Goal: Feedback & Contribution: Contribute content

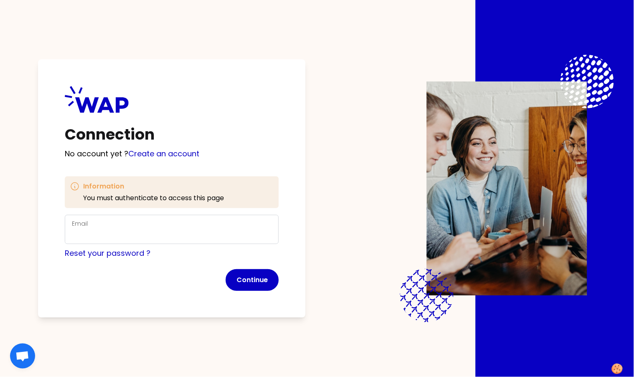
click at [170, 227] on div "Email" at bounding box center [172, 229] width 200 height 22
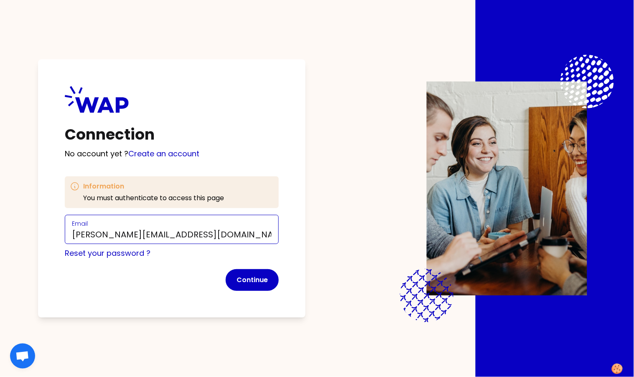
click at [131, 234] on input "marie-solveig@wearepeers.com" at bounding box center [172, 234] width 200 height 12
type input "marie-solveig+participant@wearepeers.com"
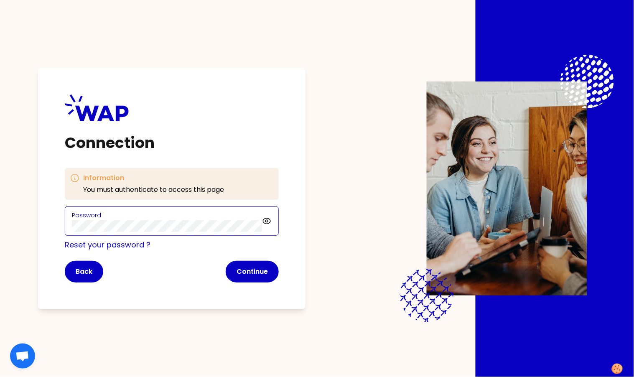
click button "Continue" at bounding box center [252, 272] width 53 height 22
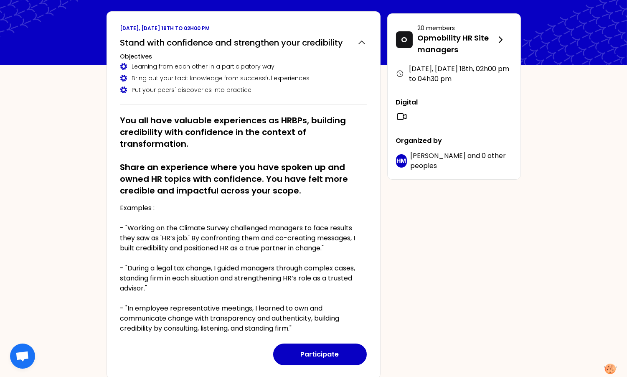
scroll to position [43, 0]
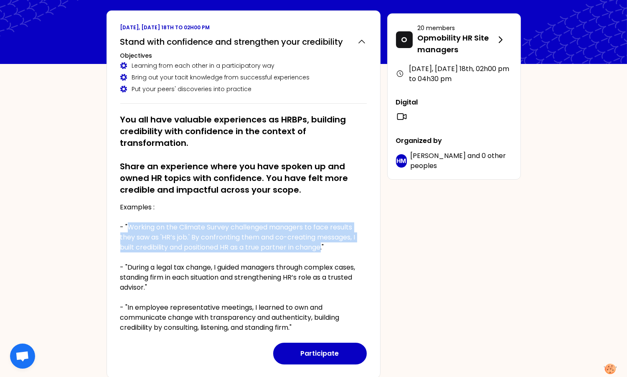
drag, startPoint x: 129, startPoint y: 226, endPoint x: 323, endPoint y: 246, distance: 194.9
click at [323, 246] on p "Examples : - "Working on the Climate Survey challenged managers to face results…" at bounding box center [243, 267] width 246 height 130
copy p "Working on the Climate Survey challenged managers to face results they saw as '…"
click at [339, 353] on button "Participate" at bounding box center [320, 354] width 94 height 22
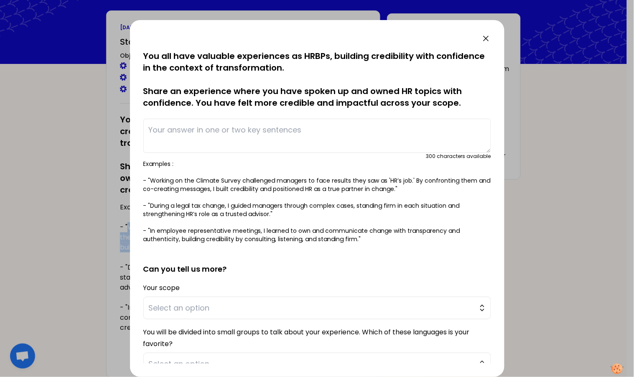
click at [78, 115] on div at bounding box center [317, 188] width 634 height 377
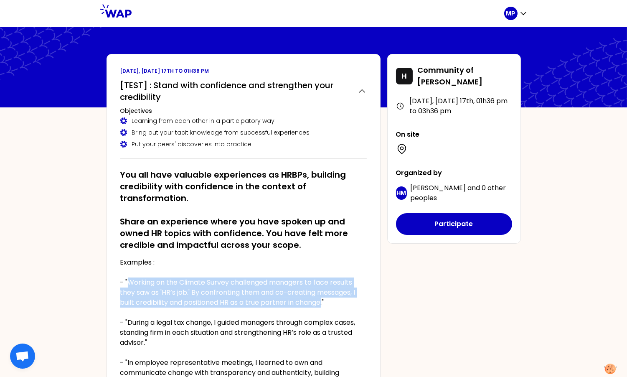
drag, startPoint x: 161, startPoint y: 284, endPoint x: 340, endPoint y: 286, distance: 178.8
click at [324, 301] on p "Examples : - "Working on the Climate Survey challenged managers to face results…" at bounding box center [243, 322] width 246 height 130
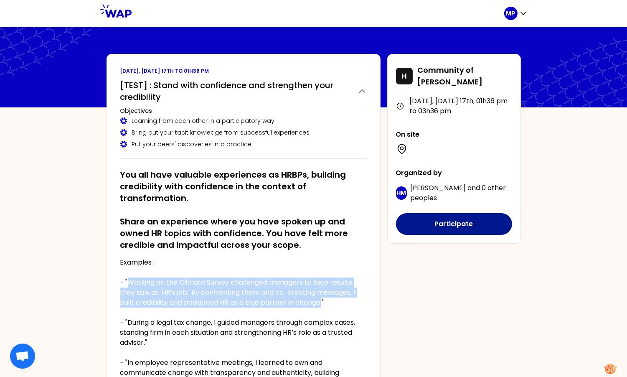
copy p "Working on the Climate Survey challenged managers to face results they saw as '…"
click at [443, 221] on button "Participate" at bounding box center [454, 224] width 116 height 22
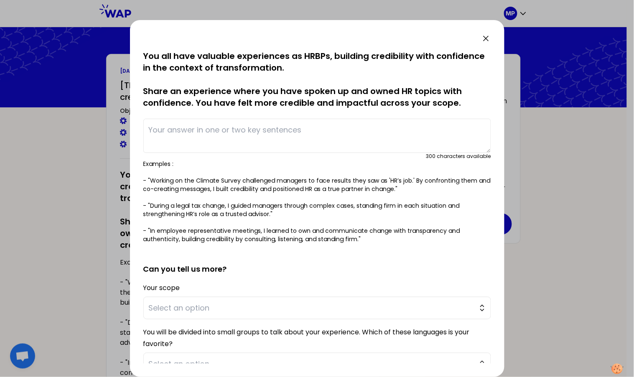
click at [237, 128] on textarea at bounding box center [317, 136] width 348 height 34
paste textarea "Working on the Climate Survey challenged managers to face results they saw as '…"
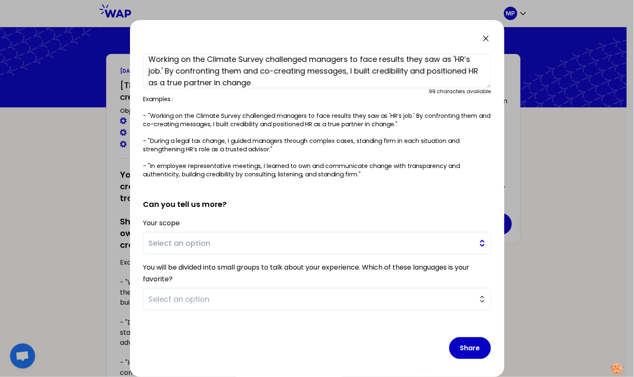
scroll to position [66, 0]
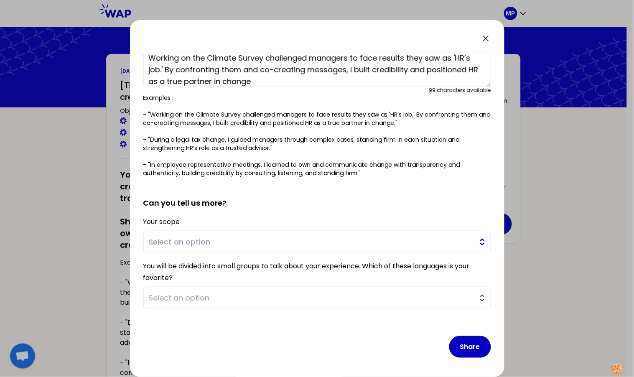
type textarea "Working on the Climate Survey challenged managers to face results they saw as '…"
click at [307, 246] on span "Select an option" at bounding box center [311, 242] width 325 height 12
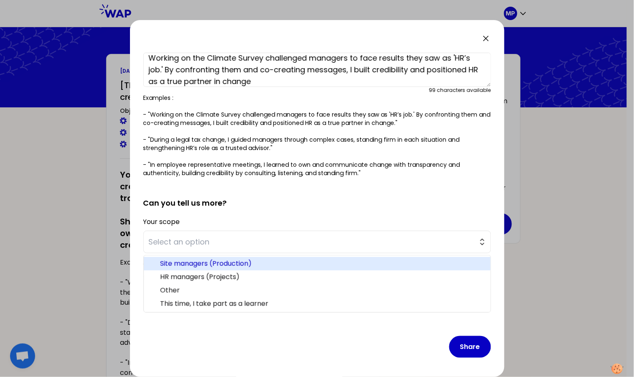
click at [292, 261] on span "Site managers (Production)" at bounding box center [321, 264] width 323 height 10
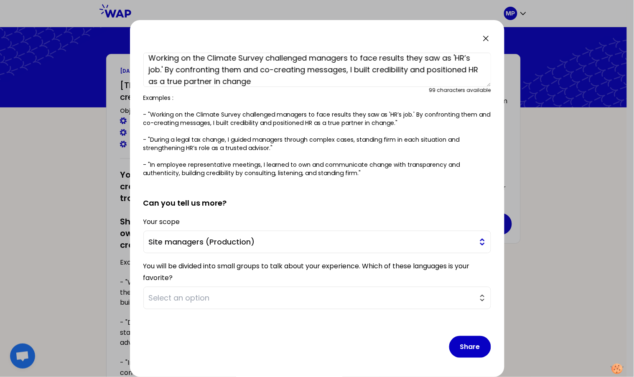
click at [278, 236] on span "Site managers (Production)" at bounding box center [311, 242] width 325 height 12
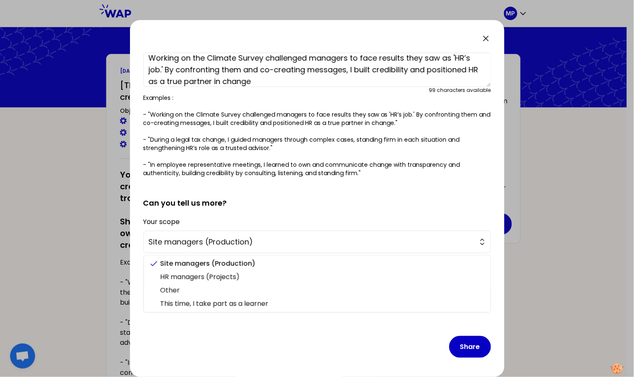
click at [225, 325] on div "Share" at bounding box center [317, 340] width 348 height 48
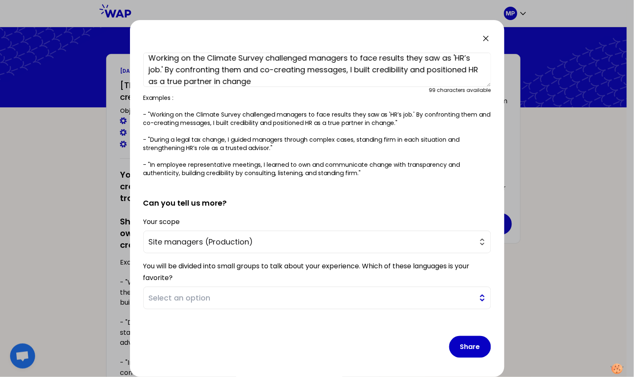
click at [226, 299] on span "Select an option" at bounding box center [311, 298] width 325 height 12
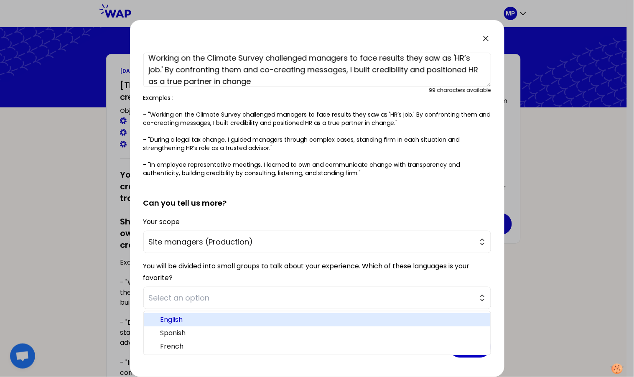
click at [238, 318] on span "English" at bounding box center [321, 320] width 323 height 10
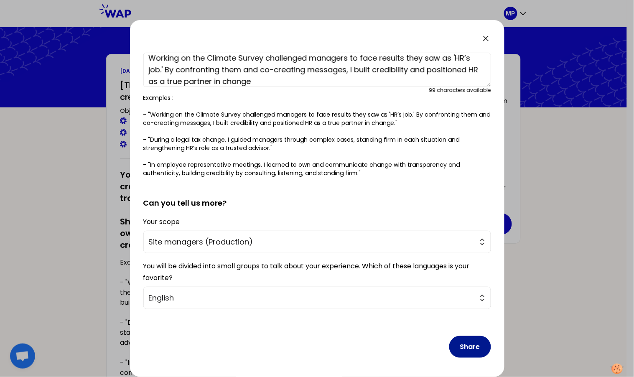
click at [455, 340] on button "Share" at bounding box center [470, 347] width 42 height 22
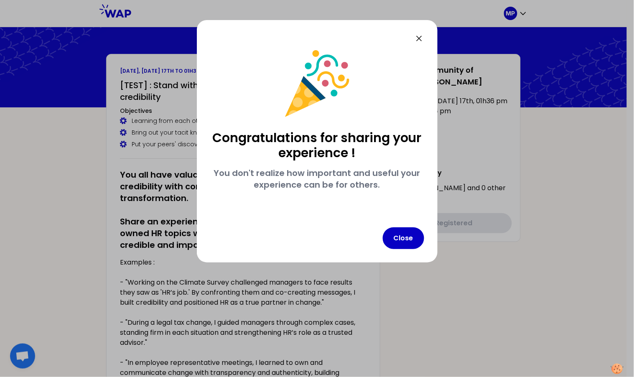
scroll to position [0, 0]
click at [400, 240] on button "Close" at bounding box center [403, 238] width 41 height 22
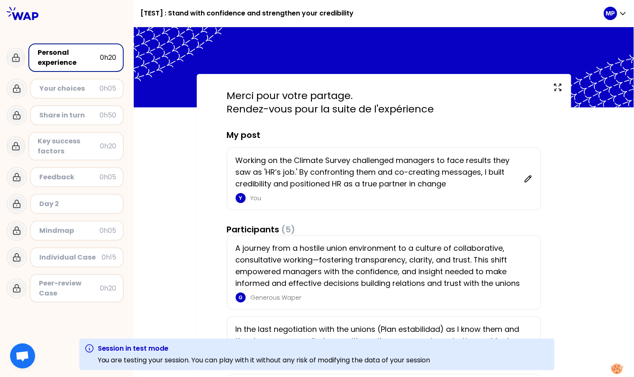
click at [155, 187] on div "Merci pour votre partage. Rendez-vous pour la suite de l'expérience My post Wor…" at bounding box center [384, 352] width 500 height 556
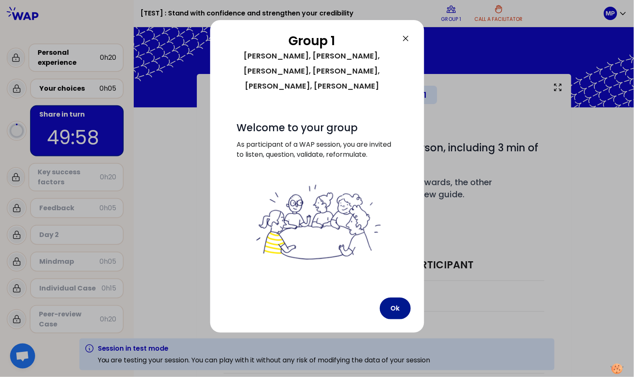
click at [394, 297] on button "Ok" at bounding box center [395, 308] width 31 height 22
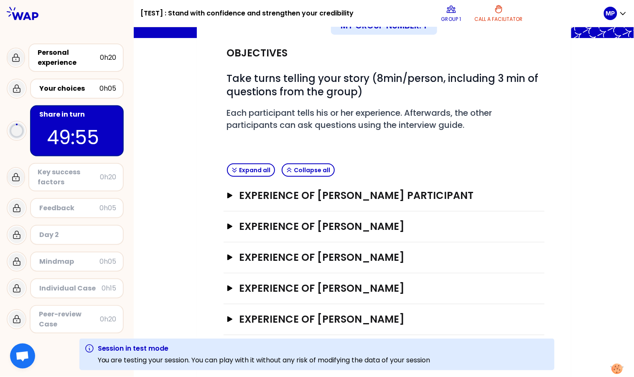
scroll to position [74, 0]
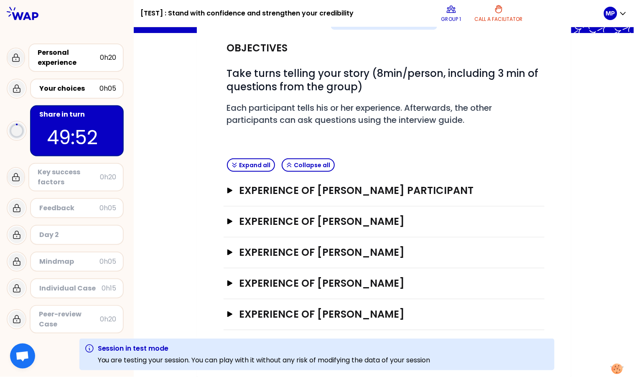
drag, startPoint x: 341, startPoint y: 192, endPoint x: 339, endPoint y: 197, distance: 5.4
click at [341, 192] on h3 "EXPERIENCE OF Marie-Solveig Participant" at bounding box center [376, 190] width 274 height 13
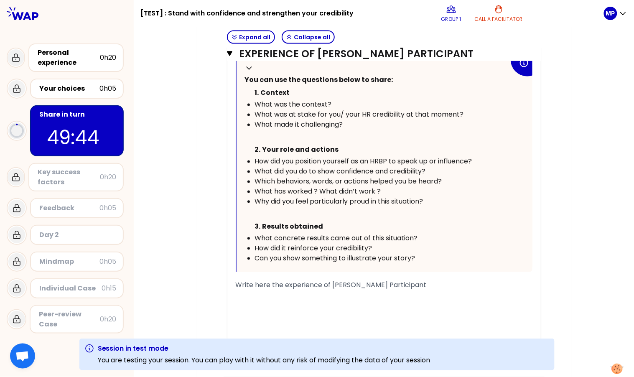
scroll to position [341, 0]
click at [257, 310] on div "﻿" at bounding box center [384, 315] width 297 height 10
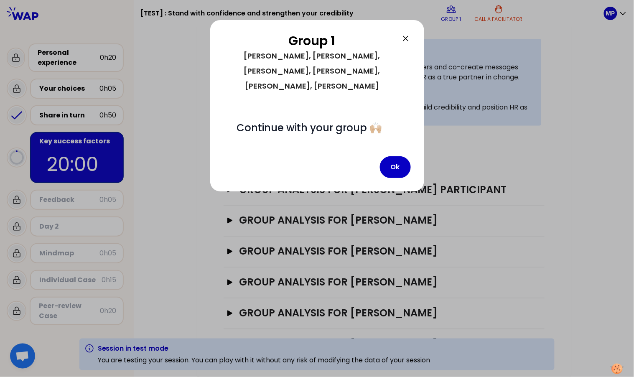
scroll to position [240, 0]
click at [401, 157] on button "Ok" at bounding box center [395, 167] width 31 height 22
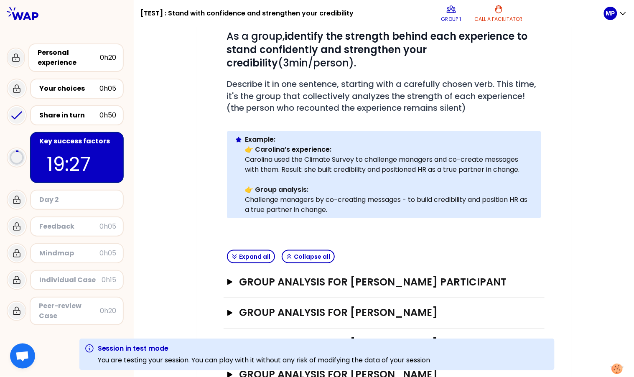
scroll to position [150, 0]
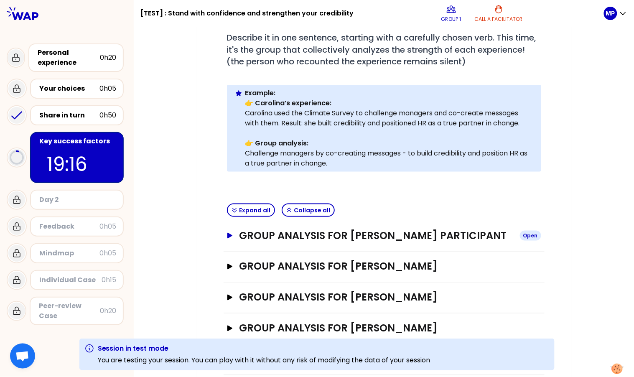
click at [345, 238] on h3 "GROUP ANALYSIS FOR Marie-Solveig Participant" at bounding box center [376, 235] width 274 height 13
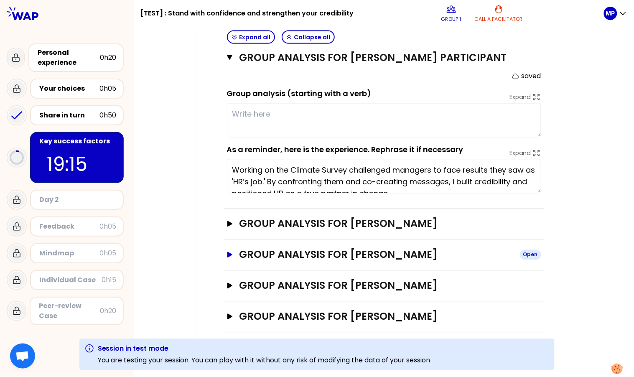
scroll to position [375, 0]
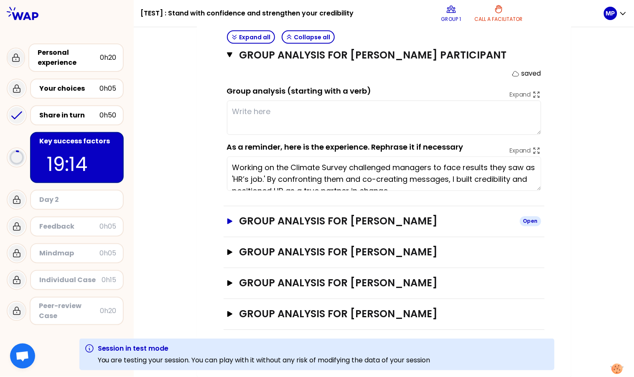
click at [330, 218] on h3 "GROUP ANALYSIS FOR danielle bennett" at bounding box center [376, 221] width 274 height 13
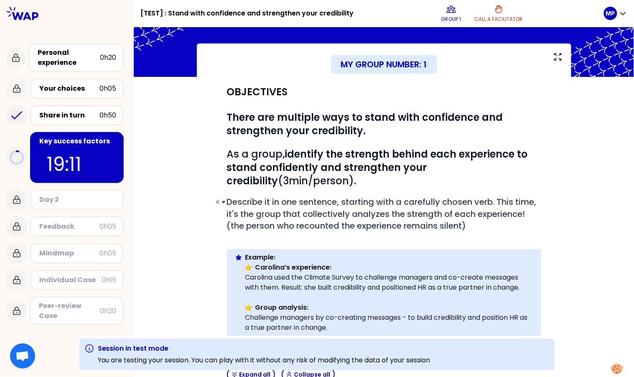
scroll to position [0, 0]
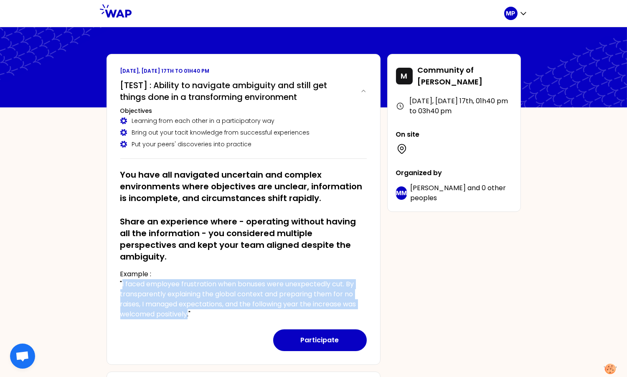
drag, startPoint x: 126, startPoint y: 271, endPoint x: 188, endPoint y: 303, distance: 69.9
click at [187, 301] on p "Example : "I faced employee frustration when bonuses were unexpectedly cut. By …" at bounding box center [243, 294] width 246 height 50
click at [326, 329] on button "Participate" at bounding box center [320, 340] width 94 height 22
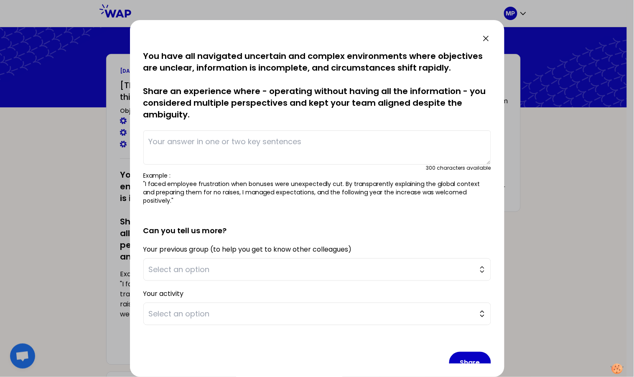
click at [251, 147] on textarea at bounding box center [317, 147] width 348 height 34
paste textarea "I faced employee frustration when bonuses were unexpectedly cut. By transparent…"
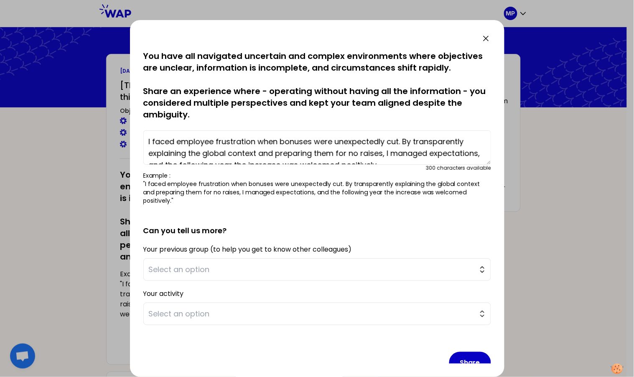
scroll to position [6, 0]
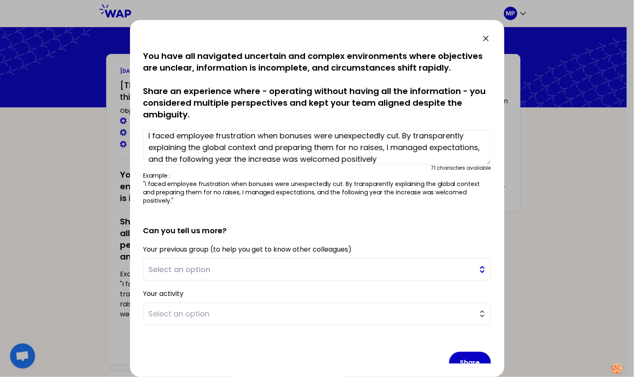
type textarea "I faced employee frustration when bonuses were unexpectedly cut. By transparent…"
click at [220, 266] on span "Select an option" at bounding box center [311, 270] width 325 height 12
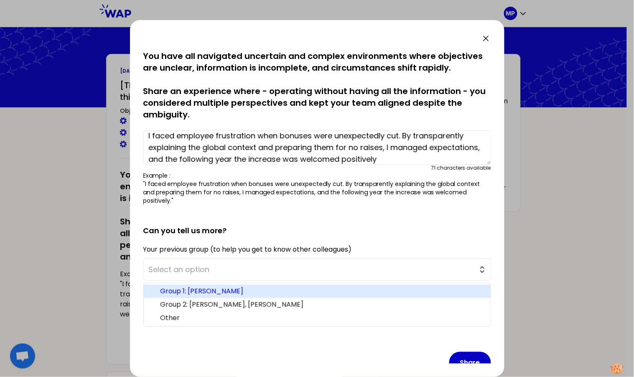
click at [258, 291] on span "Group 1: Shirley, Juliana, Ricardo" at bounding box center [321, 291] width 323 height 10
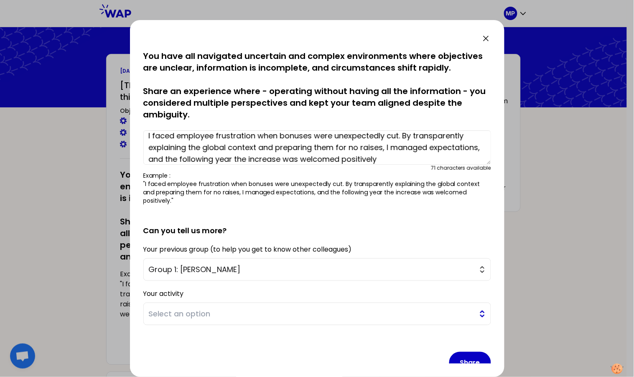
click at [211, 317] on span "Select an option" at bounding box center [311, 314] width 325 height 12
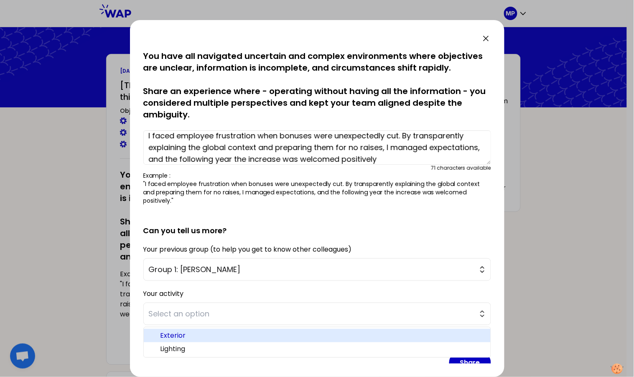
click at [205, 337] on span "Exterior" at bounding box center [321, 335] width 323 height 10
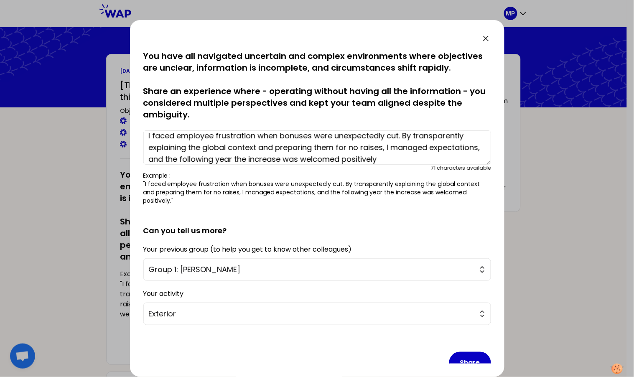
scroll to position [16, 0]
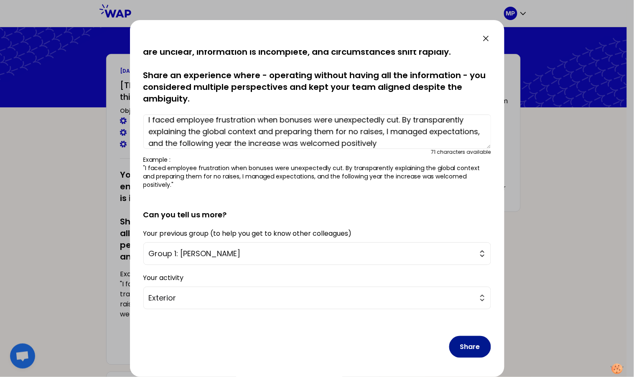
click at [463, 347] on button "Share" at bounding box center [470, 347] width 42 height 22
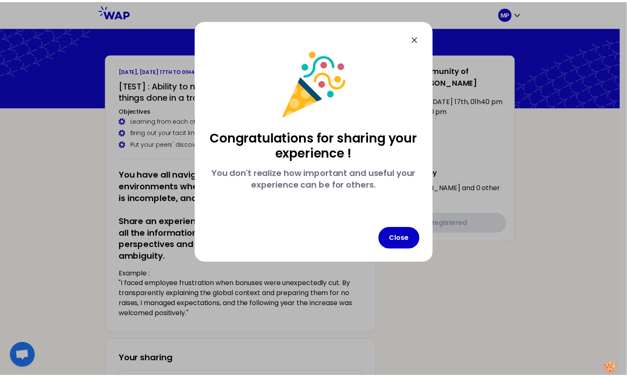
scroll to position [0, 0]
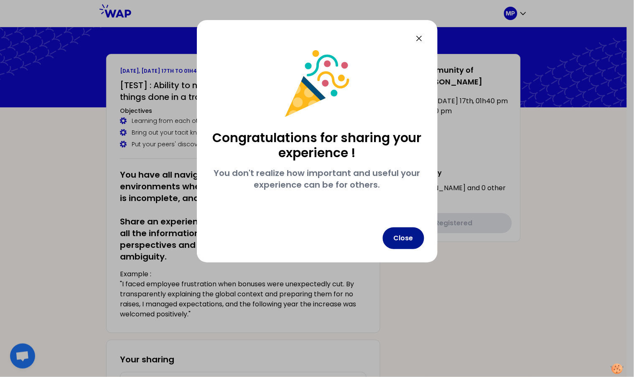
click at [401, 237] on button "Close" at bounding box center [403, 238] width 41 height 22
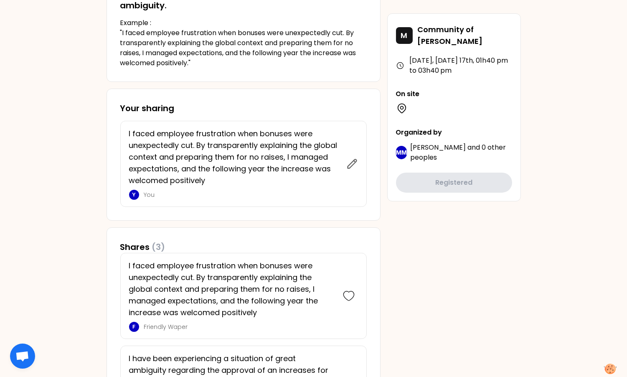
scroll to position [252, 0]
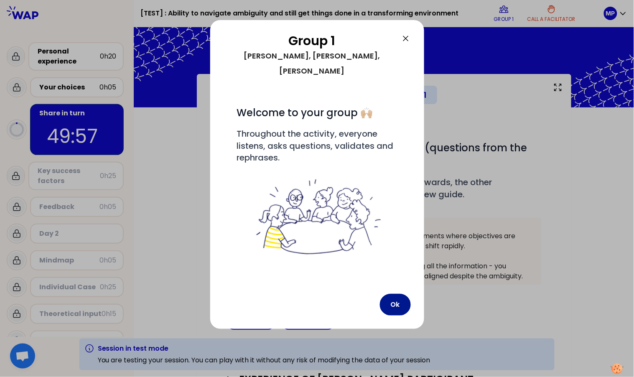
click at [401, 294] on button "Ok" at bounding box center [395, 305] width 31 height 22
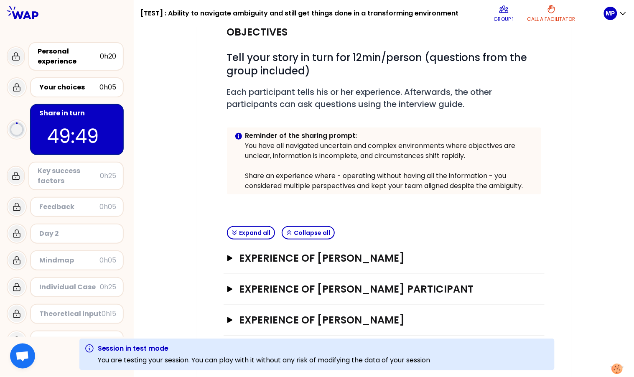
scroll to position [96, 0]
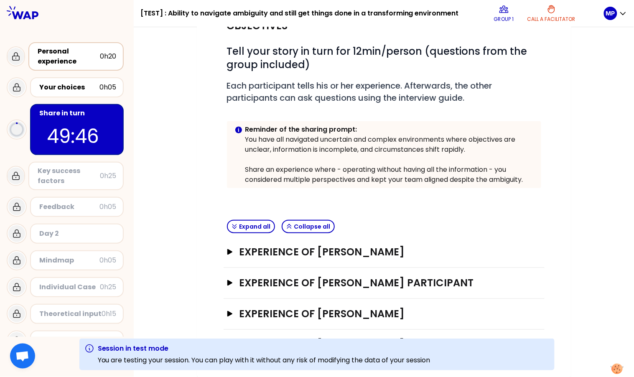
click at [69, 58] on div "Personal experience" at bounding box center [69, 56] width 62 height 20
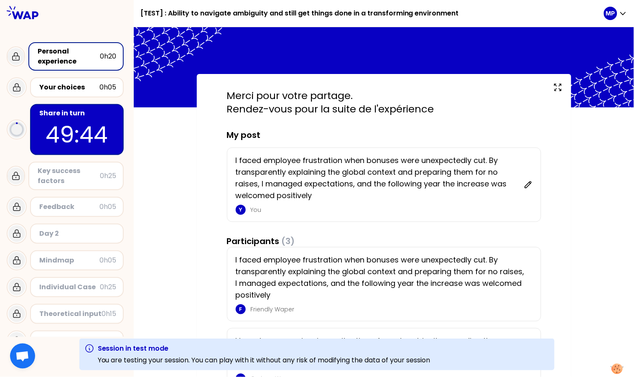
click at [74, 52] on div "Personal experience" at bounding box center [69, 56] width 62 height 20
click at [90, 118] on p "49:42" at bounding box center [77, 134] width 79 height 33
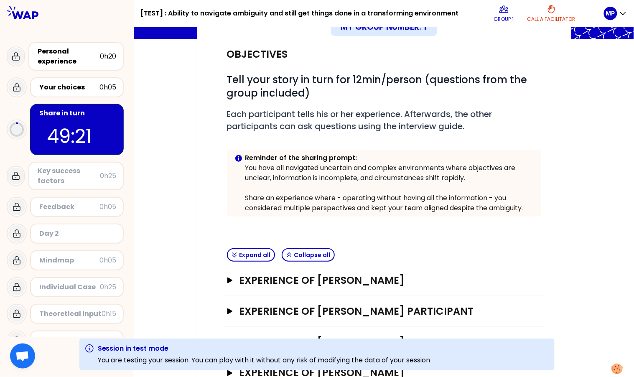
scroll to position [96, 0]
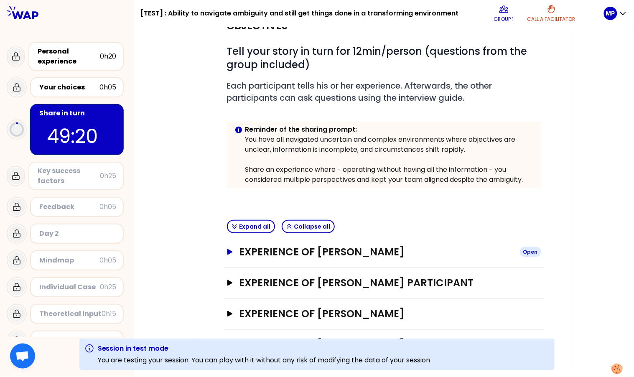
click at [328, 253] on h3 "EXPERIENCE OF Shirley Sun" at bounding box center [376, 251] width 274 height 13
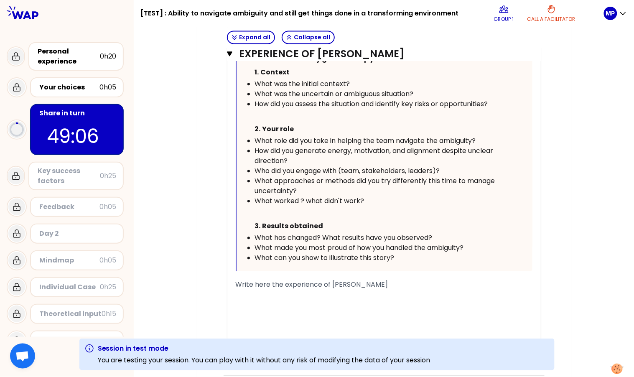
scroll to position [467, 0]
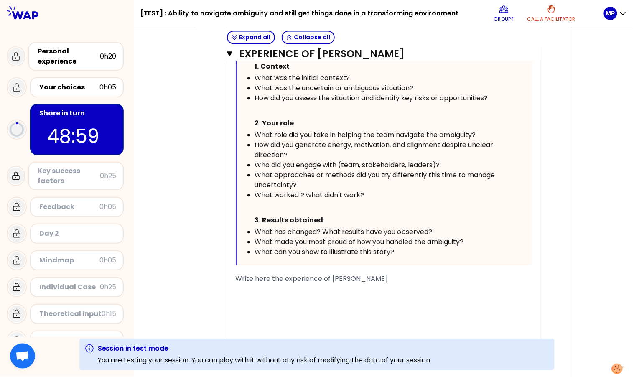
click at [291, 281] on span "Write here the experience of Shirley Sun" at bounding box center [312, 279] width 152 height 10
click at [285, 304] on div "﻿" at bounding box center [384, 309] width 297 height 10
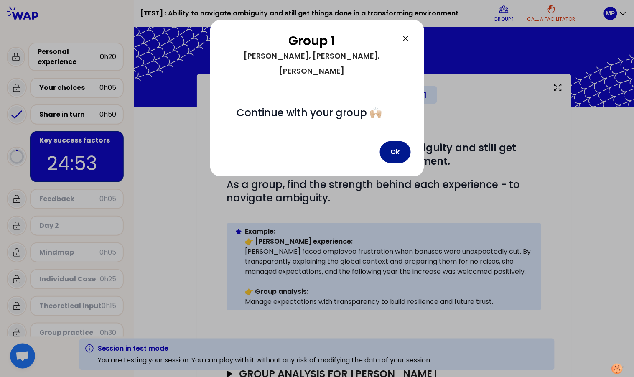
drag, startPoint x: 396, startPoint y: 140, endPoint x: 389, endPoint y: 142, distance: 7.8
click at [396, 141] on button "Ok" at bounding box center [395, 152] width 31 height 22
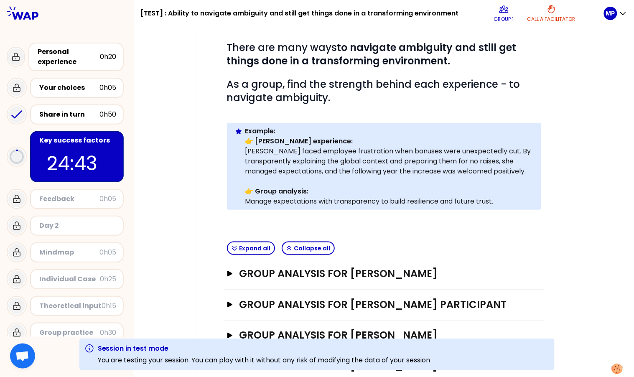
scroll to position [122, 0]
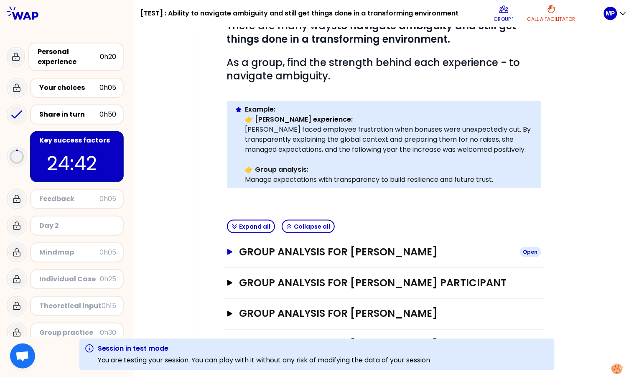
click at [292, 252] on h3 "GROUP ANALYSIS FOR Shirley Sun" at bounding box center [376, 251] width 274 height 13
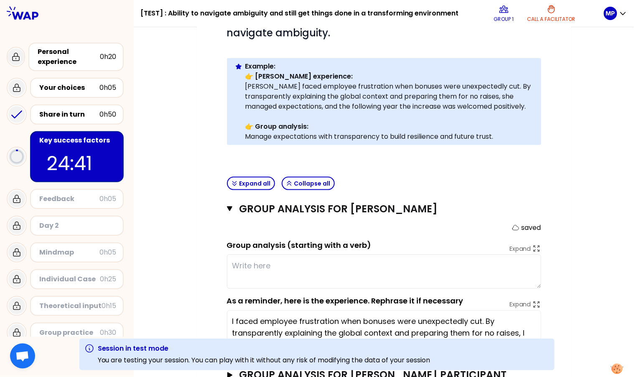
scroll to position [257, 0]
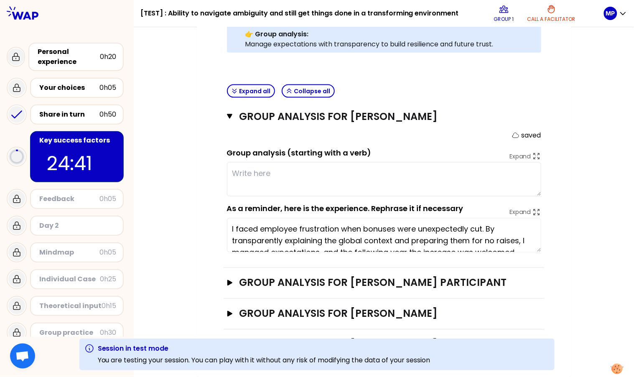
click at [262, 170] on textarea at bounding box center [384, 179] width 314 height 34
type textarea "test"
click at [165, 214] on div "My group number: 1 Objectives # There are many ways to navigate ambiguity and s…" at bounding box center [384, 97] width 500 height 561
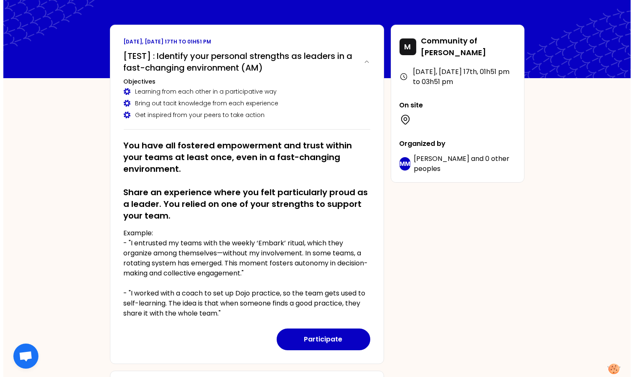
scroll to position [30, 0]
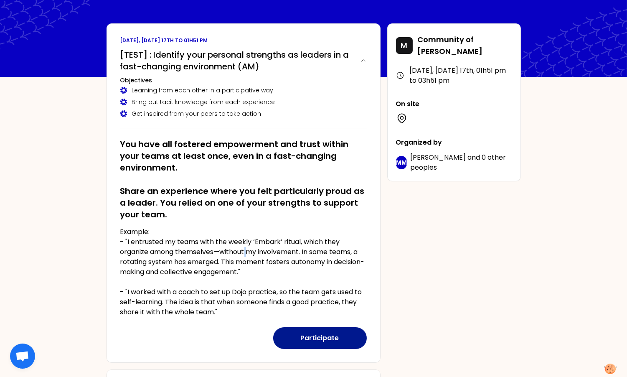
click at [316, 335] on button "Participate" at bounding box center [320, 338] width 94 height 22
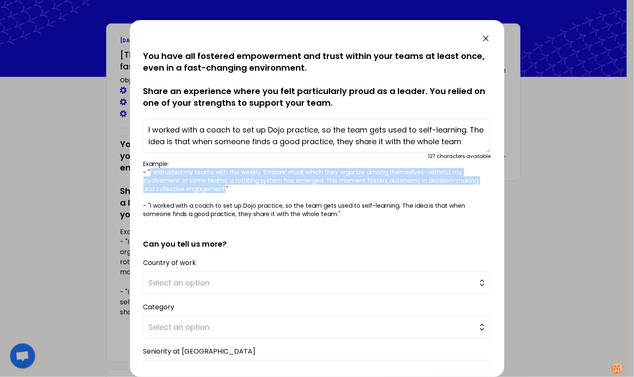
drag, startPoint x: 198, startPoint y: 171, endPoint x: 225, endPoint y: 187, distance: 30.7
click at [225, 187] on p "Example: - "I entrusted my teams with the weekly ‘Embark’ ritual, which they or…" at bounding box center [317, 189] width 348 height 58
drag, startPoint x: 230, startPoint y: 274, endPoint x: 225, endPoint y: 294, distance: 20.0
click at [230, 275] on button "Select an option" at bounding box center [317, 283] width 348 height 23
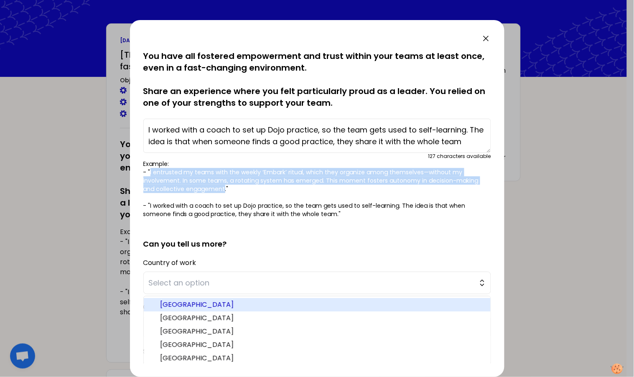
click at [210, 302] on span "[GEOGRAPHIC_DATA]" at bounding box center [321, 305] width 323 height 10
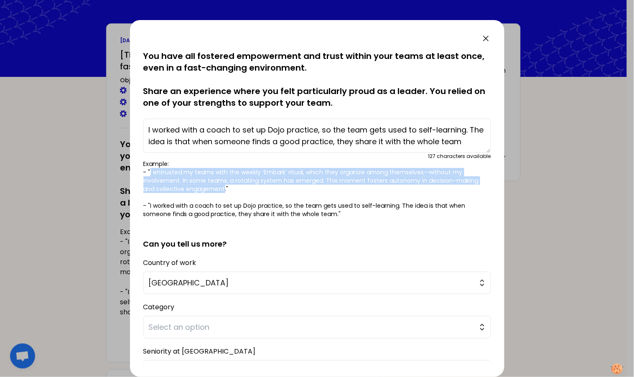
scroll to position [74, 0]
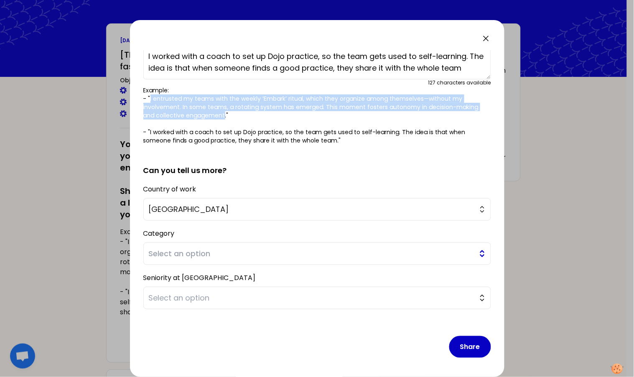
click at [206, 252] on span "Select an option" at bounding box center [311, 254] width 325 height 12
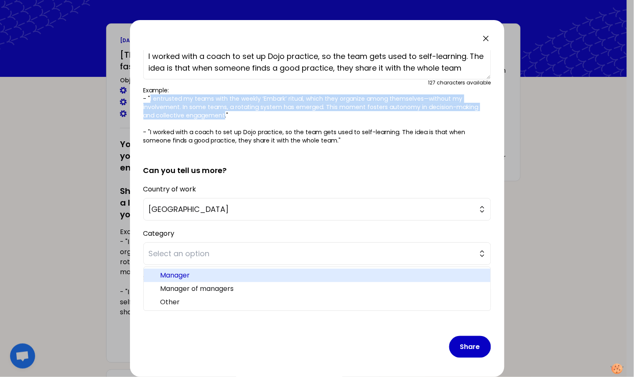
drag, startPoint x: 205, startPoint y: 277, endPoint x: 206, endPoint y: 282, distance: 5.6
click at [205, 276] on span "Manager" at bounding box center [321, 275] width 323 height 10
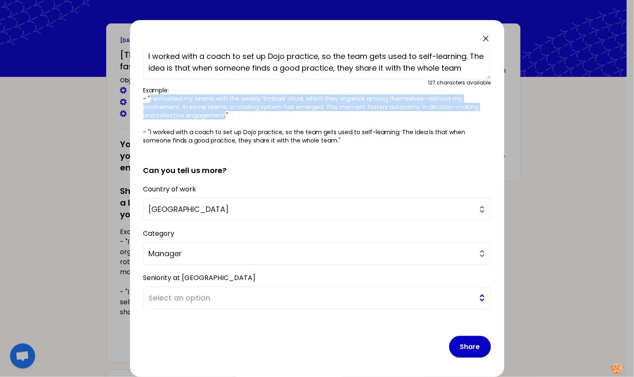
drag, startPoint x: 209, startPoint y: 297, endPoint x: 214, endPoint y: 300, distance: 5.8
click at [209, 297] on span "Select an option" at bounding box center [311, 298] width 325 height 12
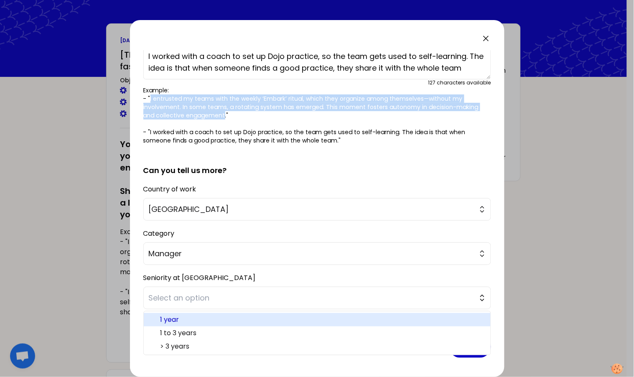
drag, startPoint x: 208, startPoint y: 315, endPoint x: 223, endPoint y: 316, distance: 14.3
click at [209, 315] on span "1 year" at bounding box center [321, 320] width 323 height 10
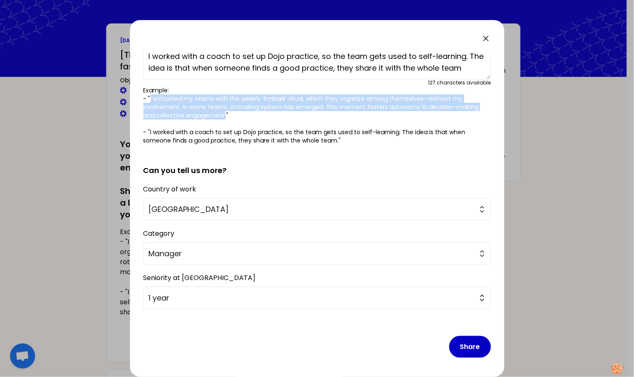
drag, startPoint x: 455, startPoint y: 344, endPoint x: 392, endPoint y: 309, distance: 72.2
click at [456, 344] on button "Share" at bounding box center [470, 347] width 42 height 22
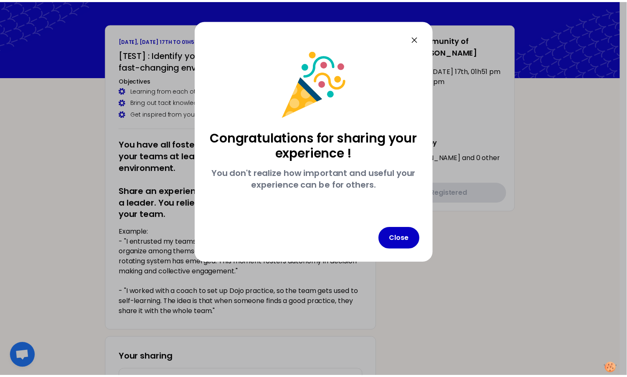
scroll to position [0, 0]
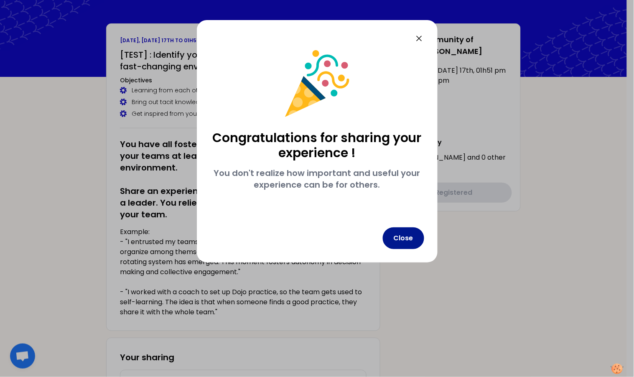
click at [401, 239] on button "Close" at bounding box center [403, 238] width 41 height 22
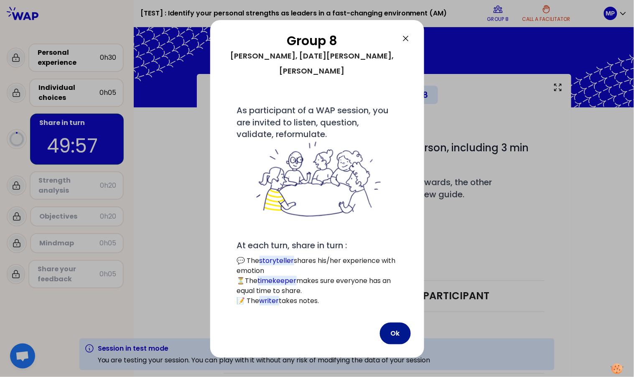
click at [398, 330] on button "Ok" at bounding box center [395, 333] width 31 height 22
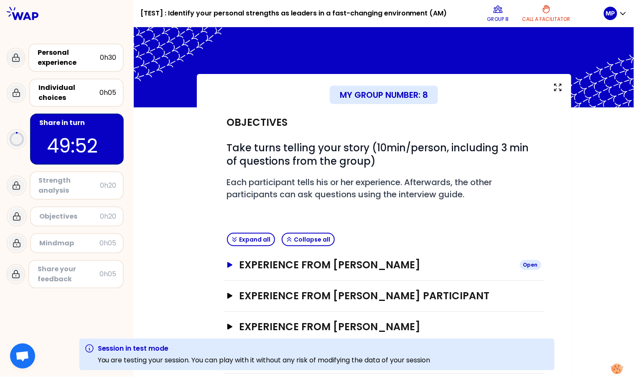
drag, startPoint x: 366, startPoint y: 261, endPoint x: 371, endPoint y: 260, distance: 6.0
click at [366, 261] on h3 "Experience from [PERSON_NAME]" at bounding box center [376, 264] width 274 height 13
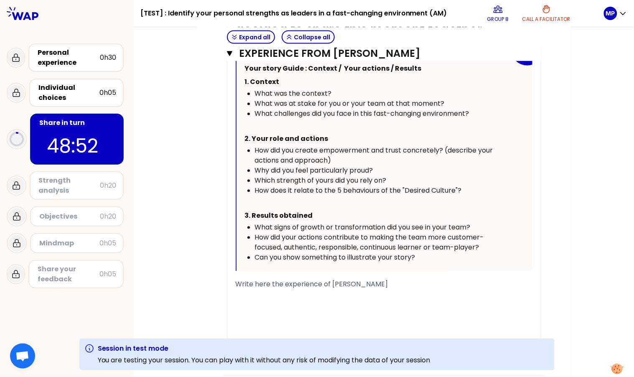
scroll to position [387, 0]
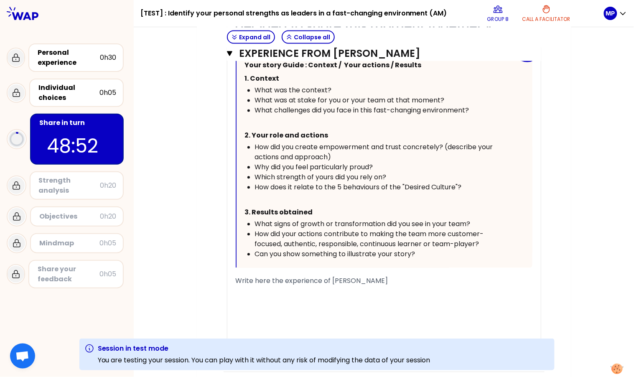
click at [361, 301] on div "﻿" at bounding box center [384, 301] width 297 height 10
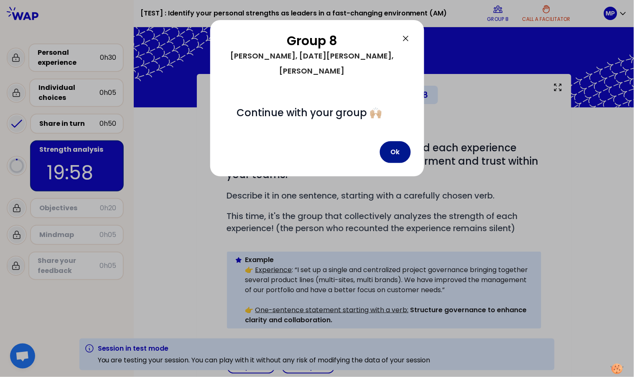
click at [392, 149] on button "Ok" at bounding box center [395, 152] width 31 height 22
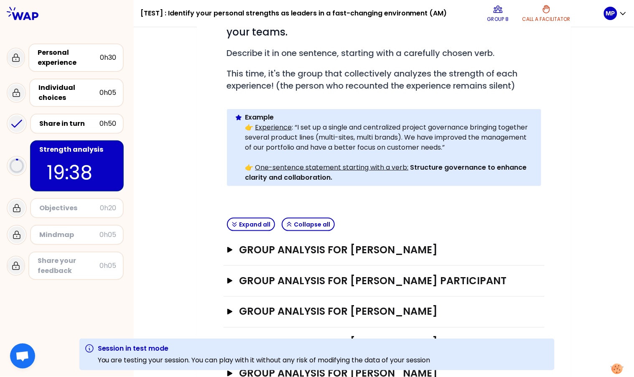
scroll to position [157, 0]
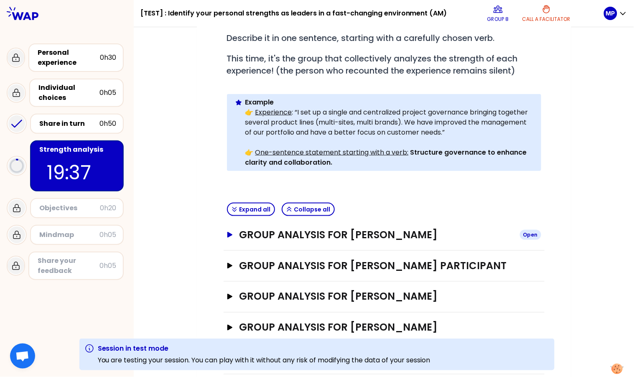
click at [288, 228] on h3 "Group analysis for [PERSON_NAME]" at bounding box center [376, 234] width 274 height 13
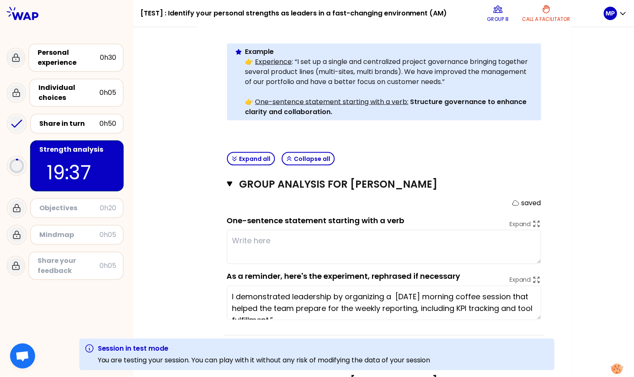
scroll to position [211, 0]
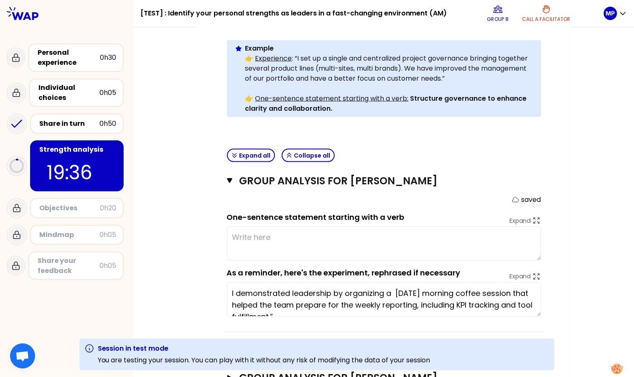
click at [257, 226] on textarea at bounding box center [384, 243] width 314 height 34
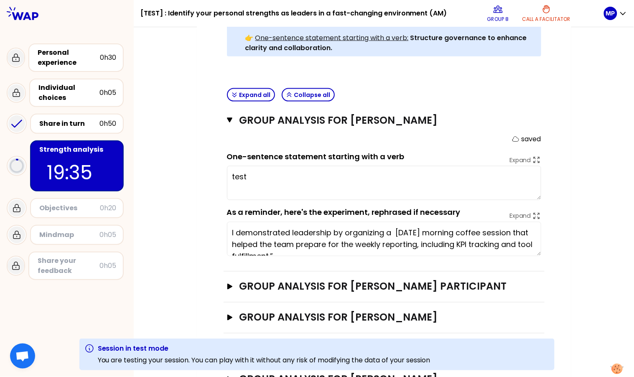
scroll to position [293, 0]
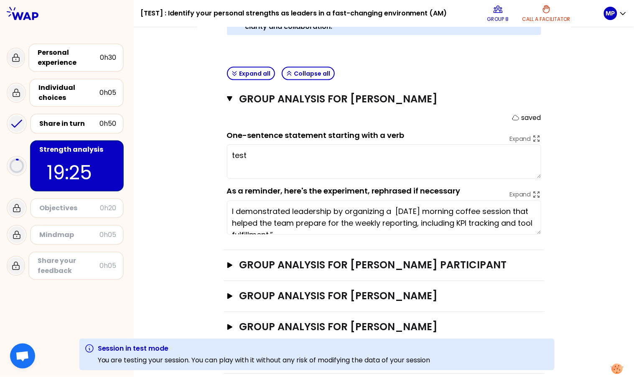
type textarea "test"
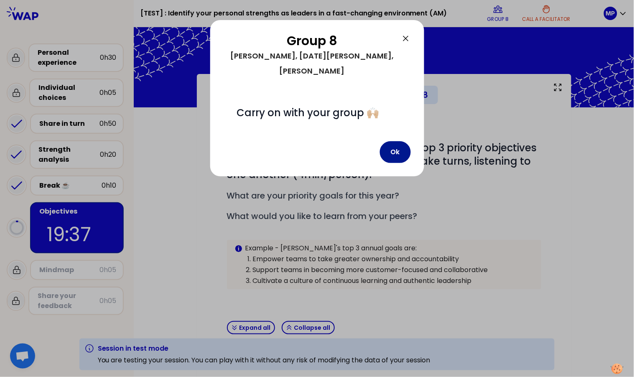
click at [396, 142] on button "Ok" at bounding box center [395, 152] width 31 height 22
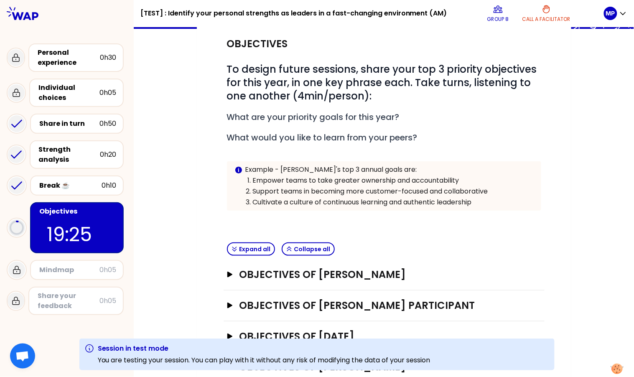
scroll to position [132, 0]
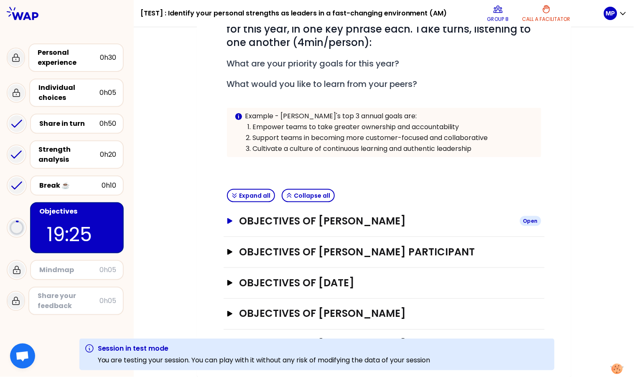
click at [306, 218] on h3 "Objectives of [PERSON_NAME]" at bounding box center [376, 220] width 274 height 13
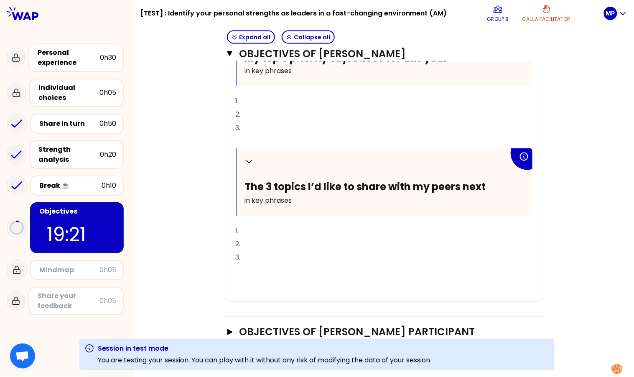
scroll to position [351, 0]
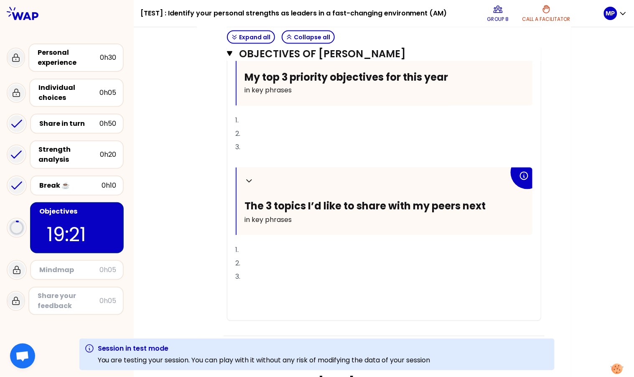
click at [297, 109] on div "Collapse My top 3 priority objectives for this year in key phrases 1. 2. 3. ﻿ C…" at bounding box center [384, 179] width 297 height 282
click at [309, 127] on p "2." at bounding box center [384, 133] width 297 height 13
click at [313, 119] on p "1." at bounding box center [384, 120] width 297 height 13
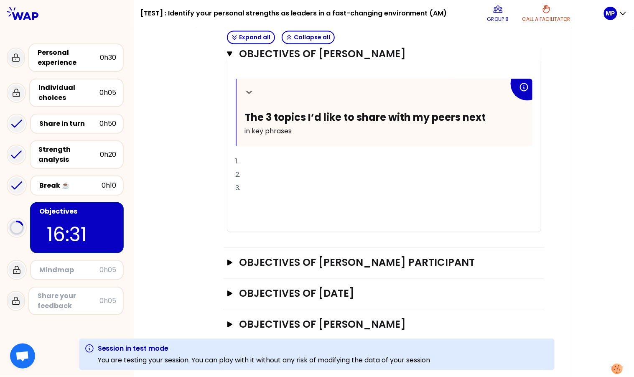
scroll to position [450, 0]
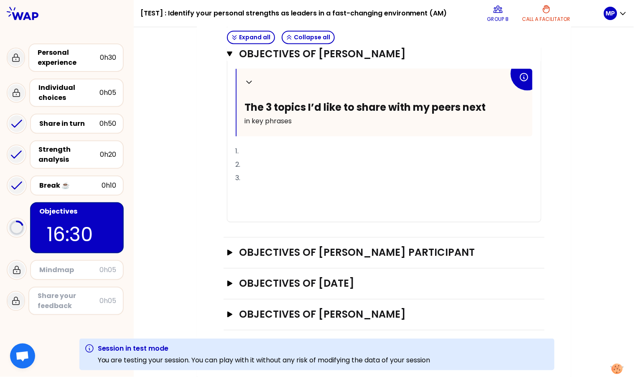
click at [307, 162] on p "2." at bounding box center [384, 164] width 297 height 13
click at [249, 201] on p "﻿" at bounding box center [384, 204] width 297 height 13
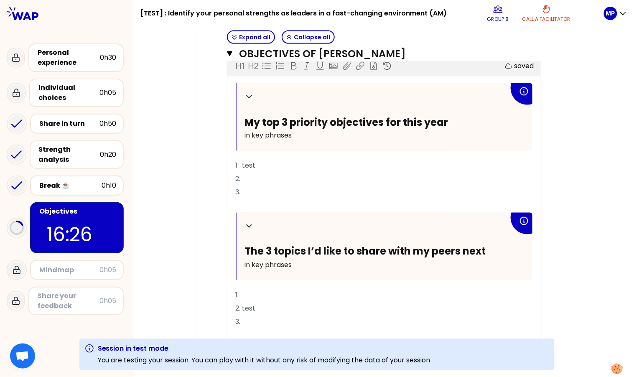
scroll to position [299, 0]
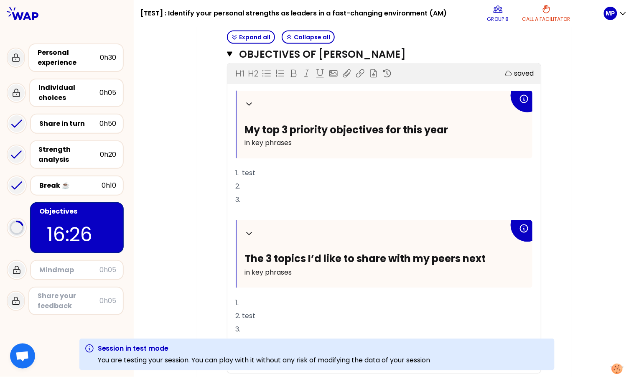
click at [263, 203] on p "3." at bounding box center [384, 199] width 297 height 13
